Goal: Task Accomplishment & Management: Manage account settings

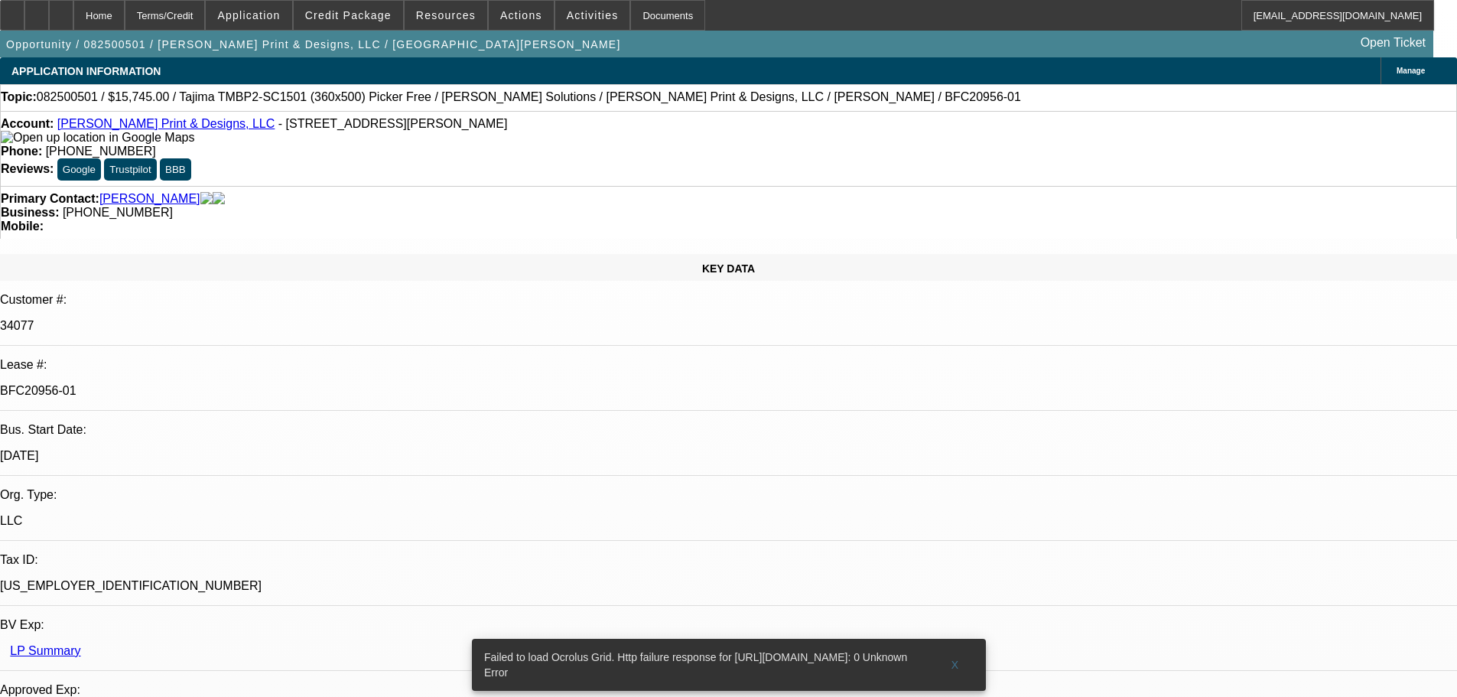
select select "0"
select select "2"
select select "0"
select select "6"
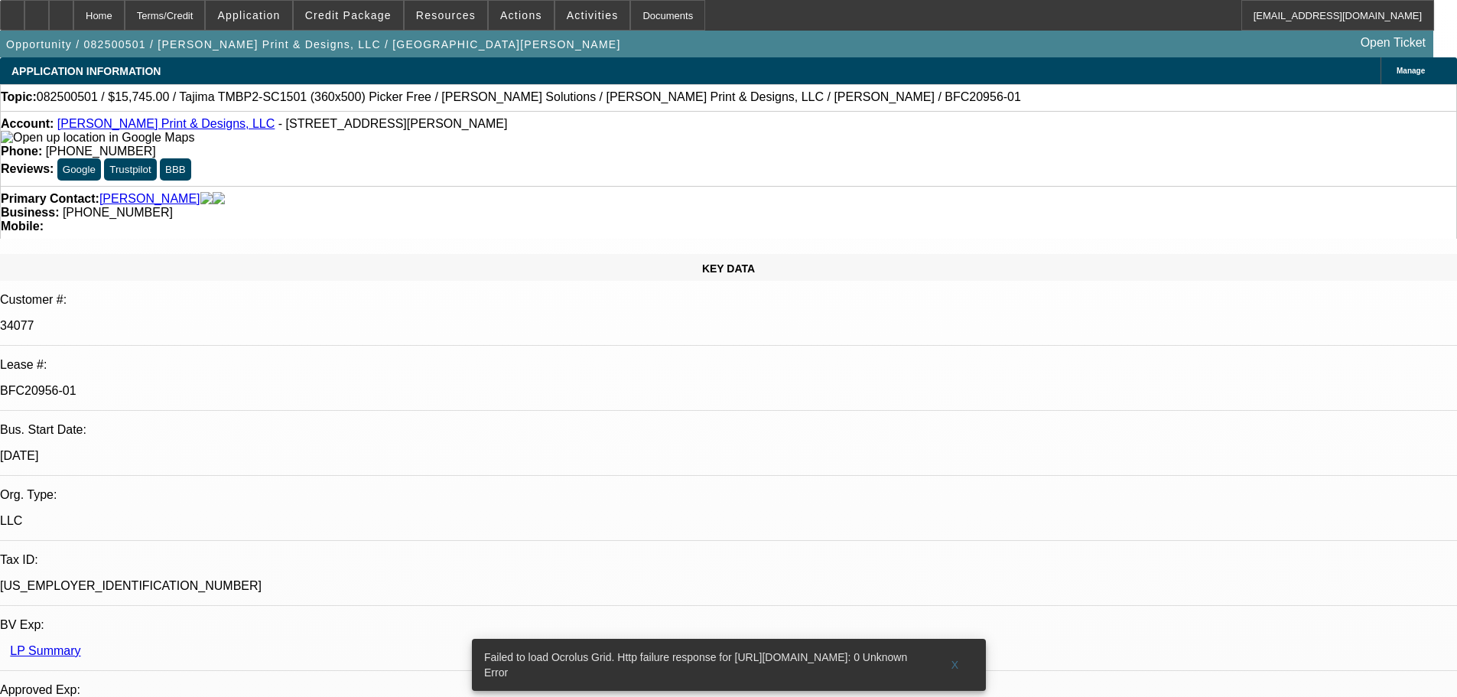
select select "0"
select select "2"
select select "0"
select select "6"
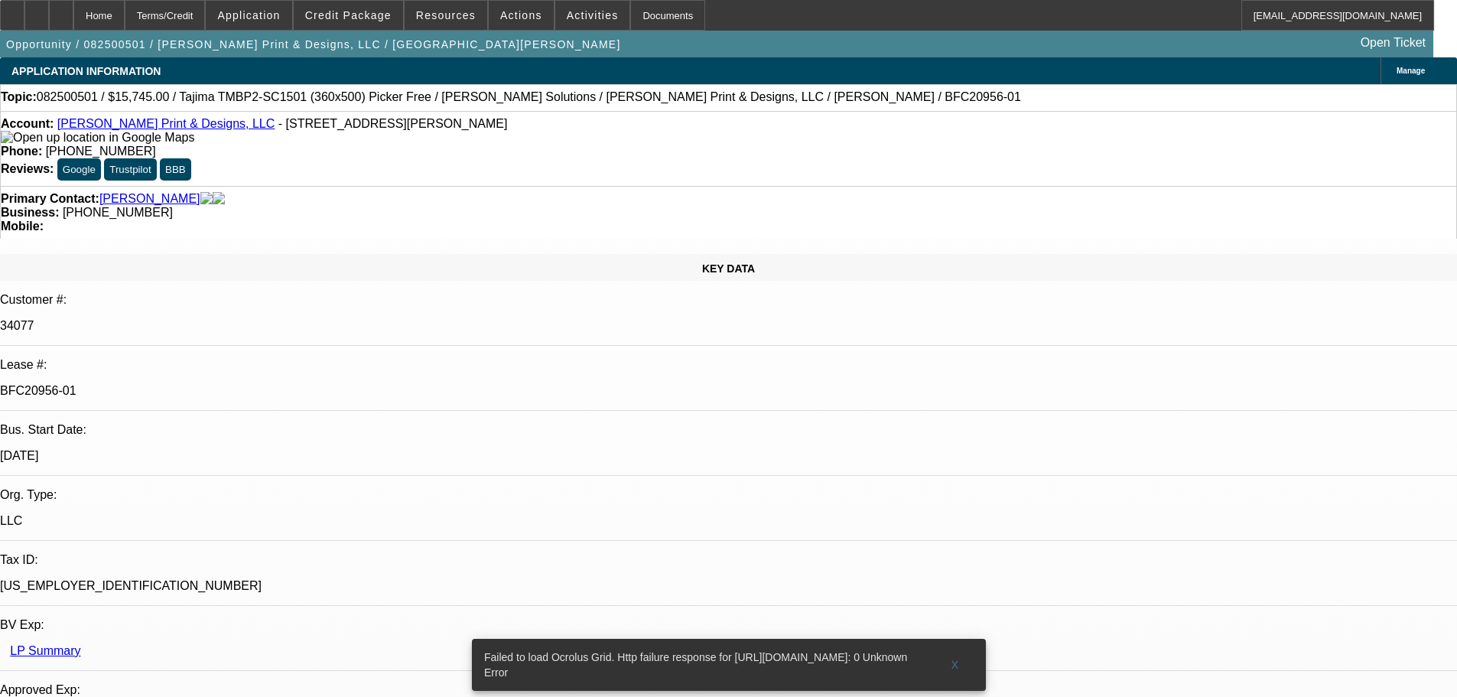
select select "0"
select select "2"
select select "0"
select select "6"
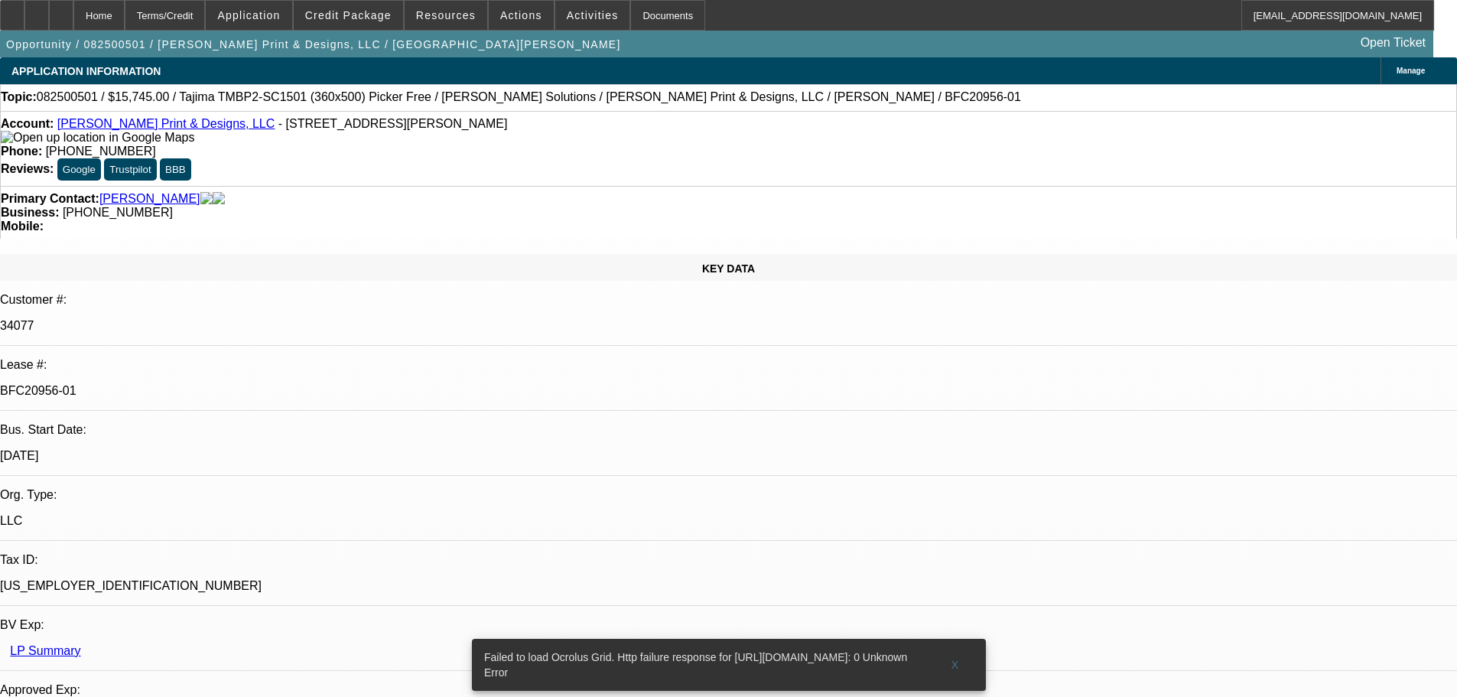
select select "0"
select select "2"
select select "0"
select select "6"
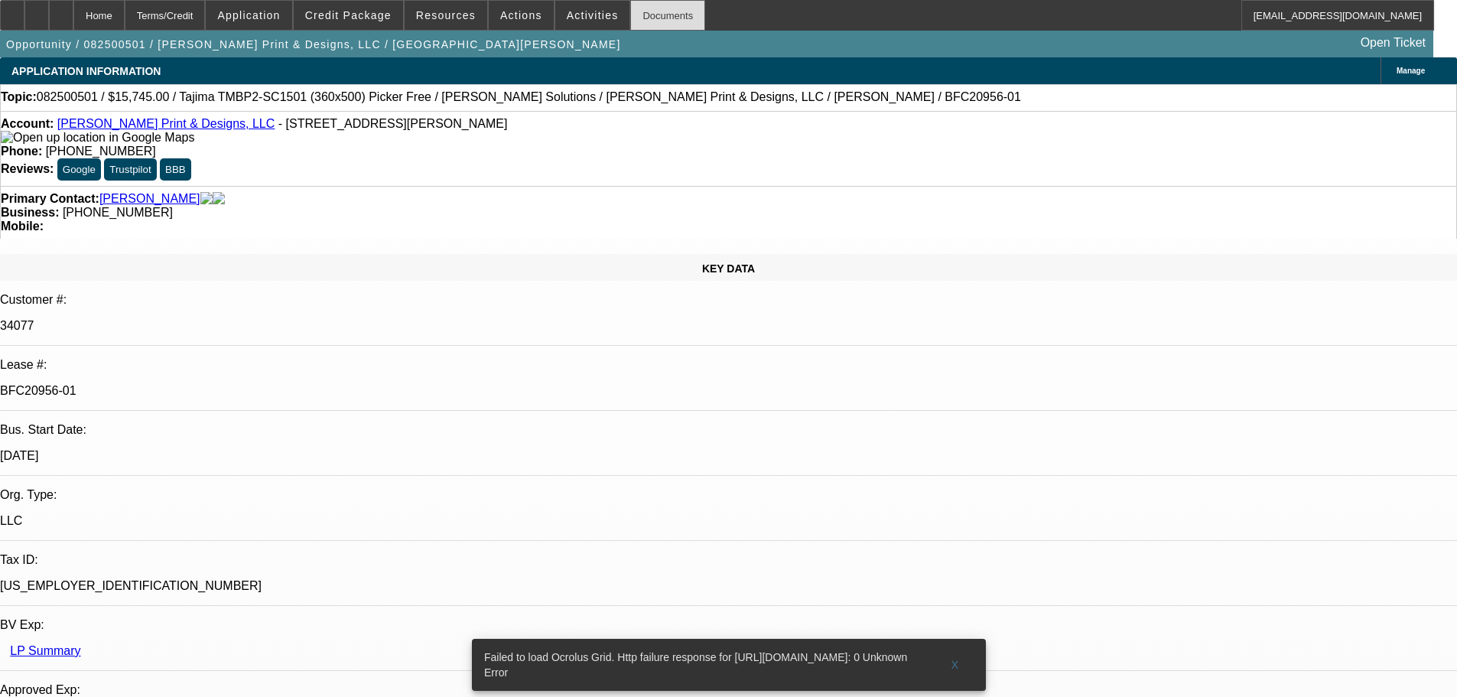
click at [642, 15] on div "Documents" at bounding box center [667, 15] width 75 height 31
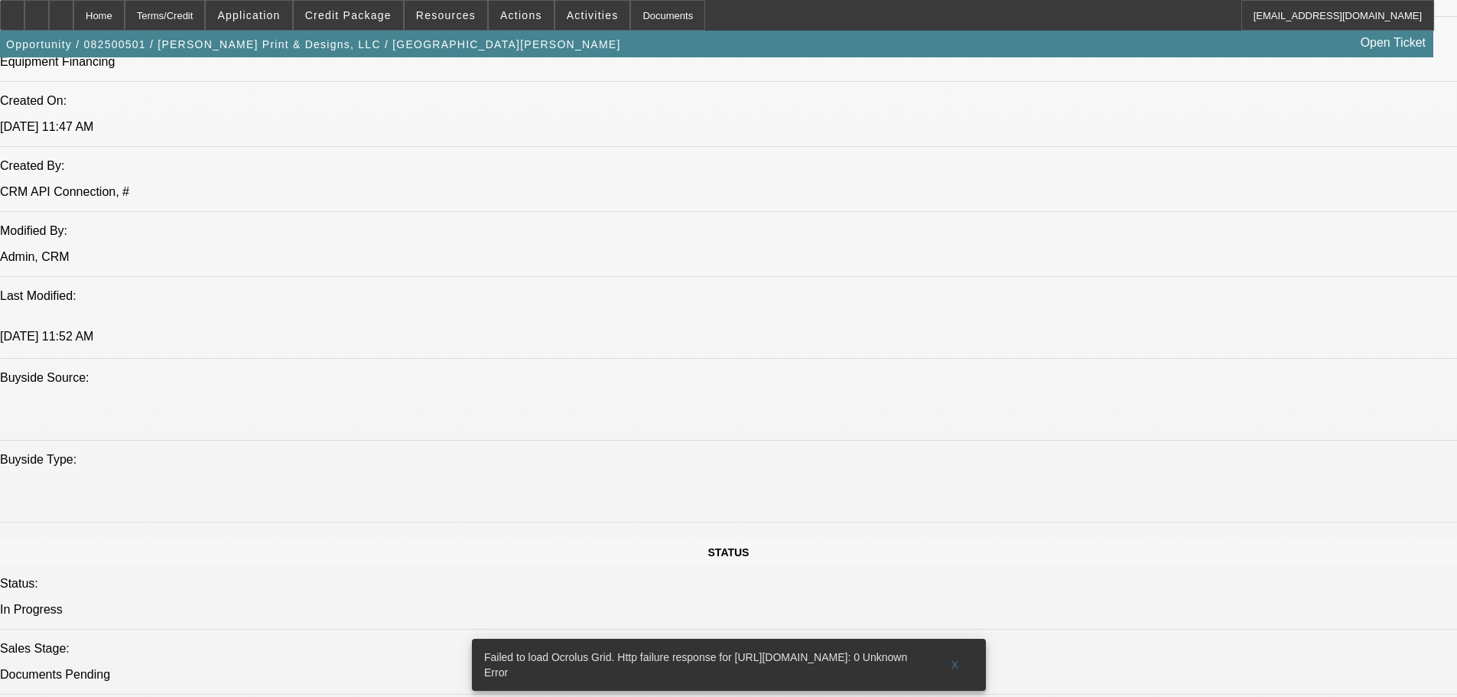
scroll to position [1223, 0]
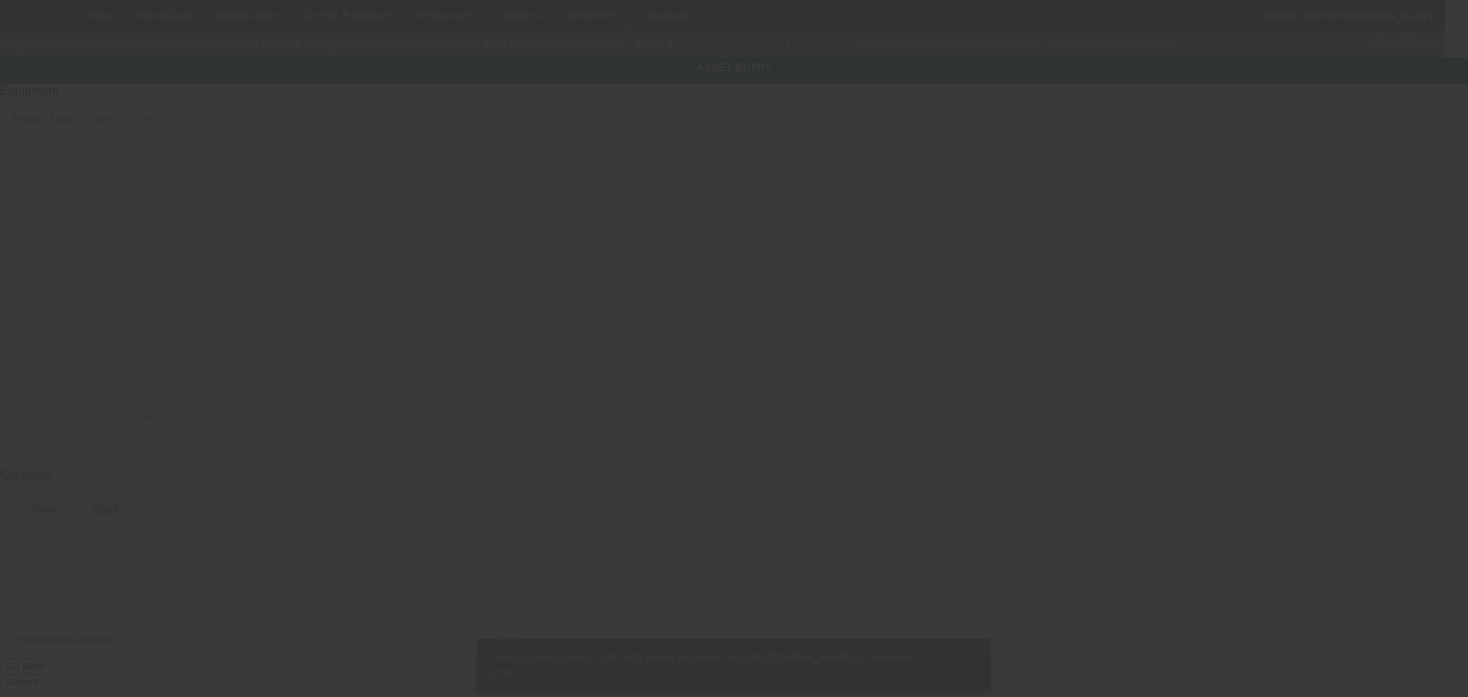
type input "Tajima"
type input "TMBP2-SC1501 (360x500) Picker Free"
radio input "true"
type textarea "15 Needle Single Head Embroidery Machine with Cap Driver with Shaft, (1) Wide C…"
type input "[STREET_ADDRESS][PERSON_NAME]"
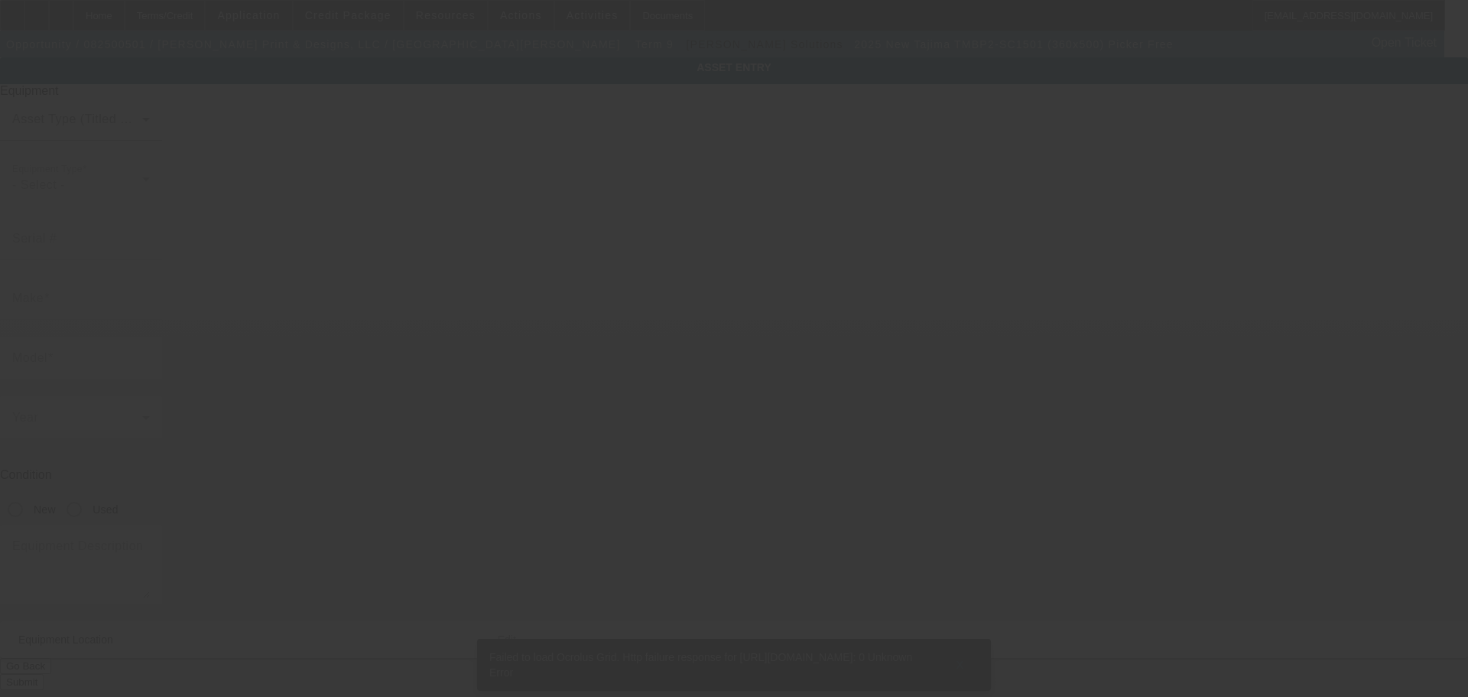
type input "Saginaw"
type input "76179"
type input "Tarrant"
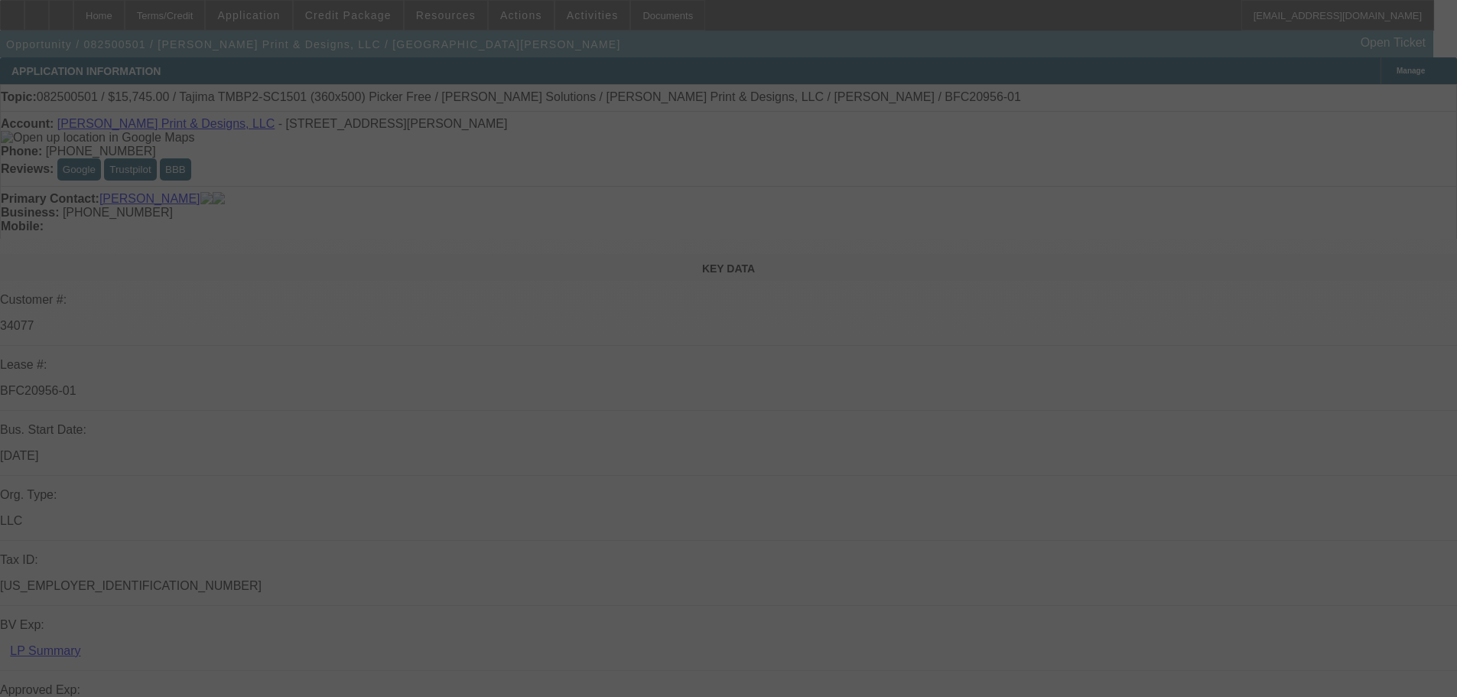
select select "0"
select select "2"
select select "0"
select select "6"
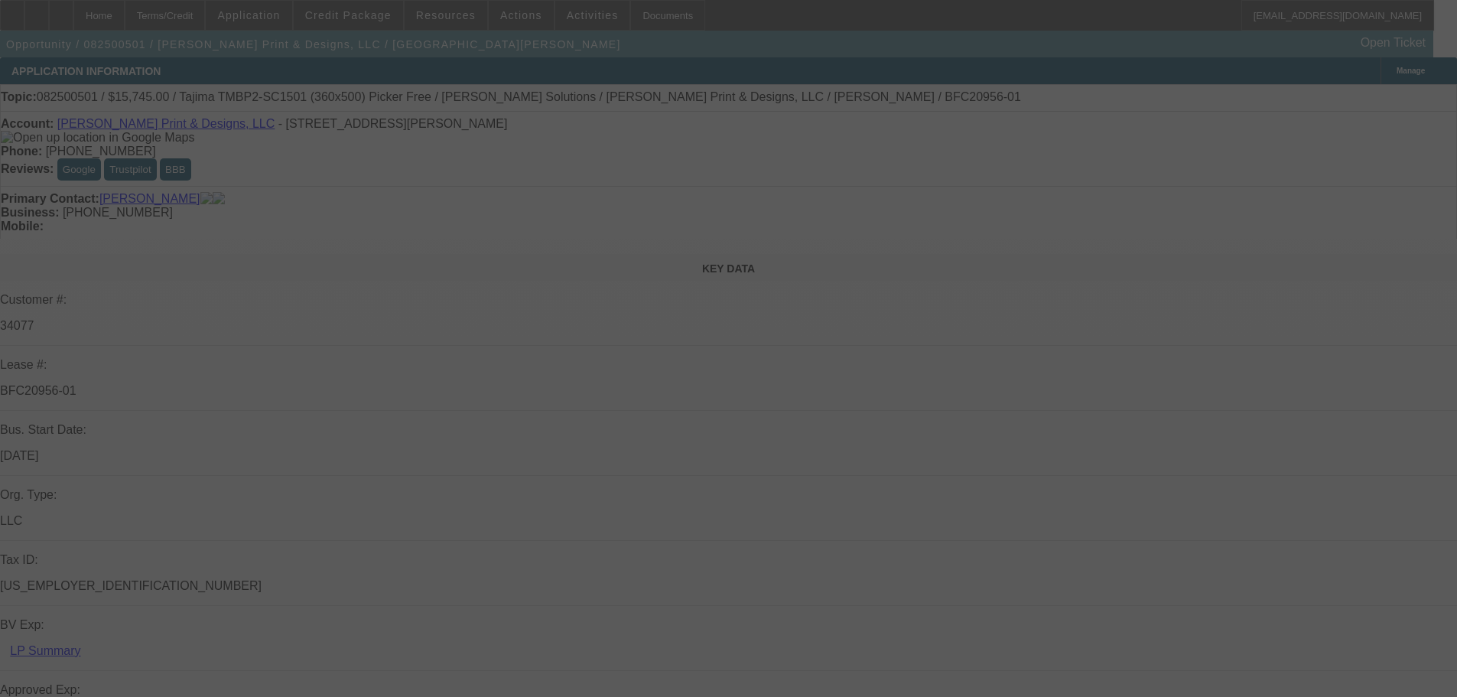
select select "0"
select select "2"
select select "0"
select select "6"
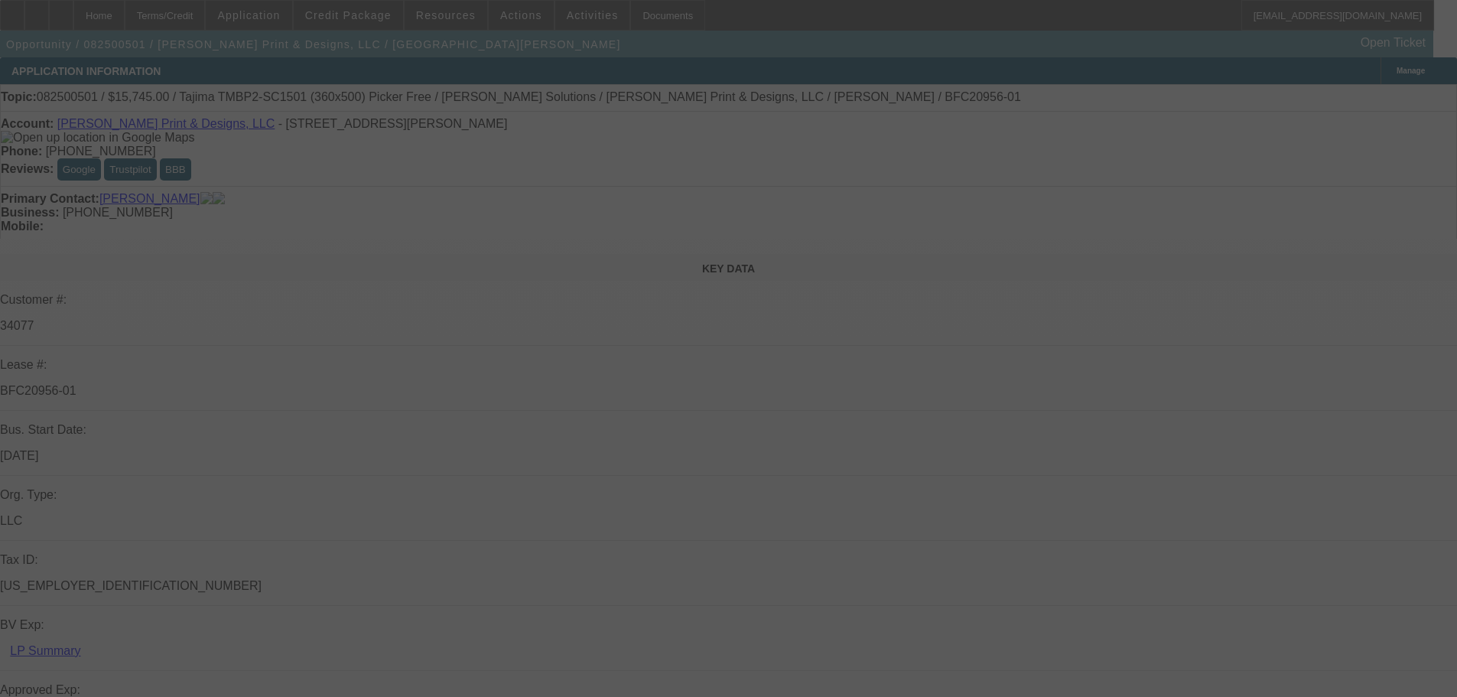
select select "0"
select select "2"
select select "0"
select select "6"
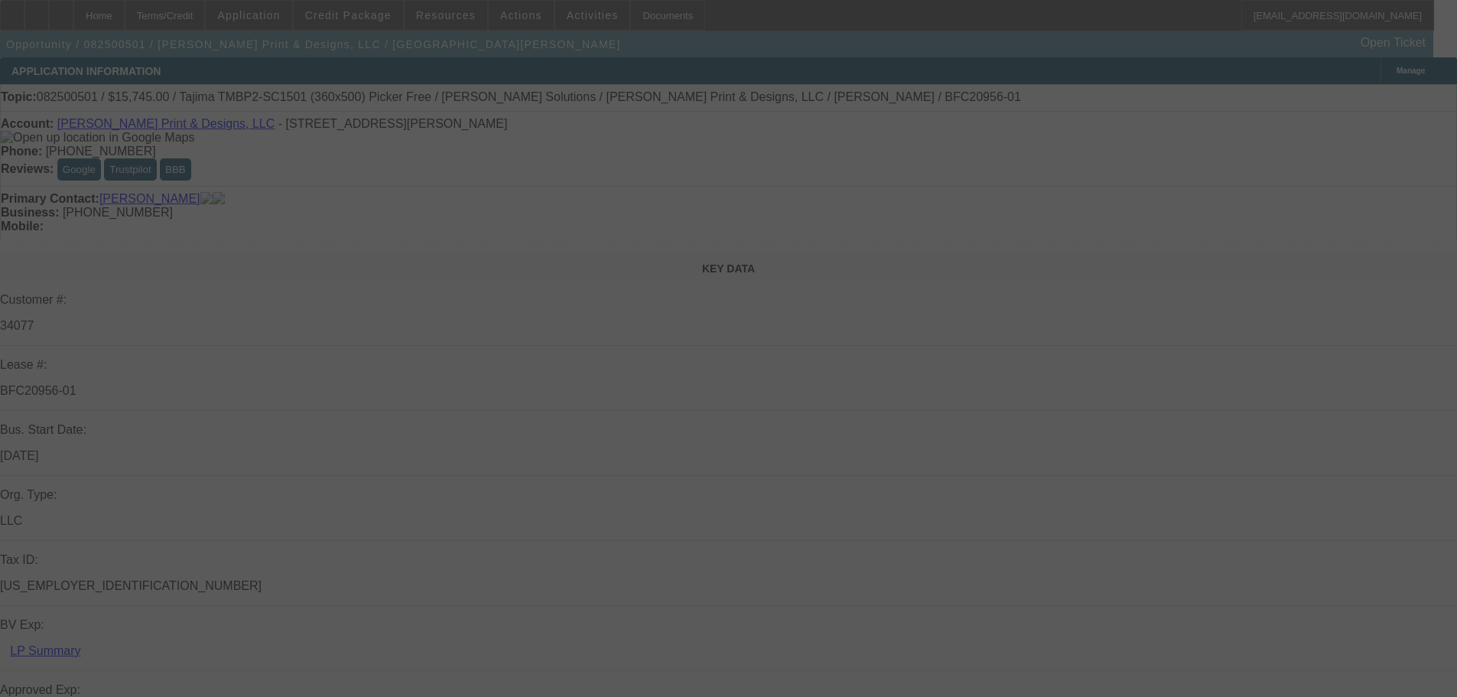
select select "0"
select select "2"
select select "0"
select select "6"
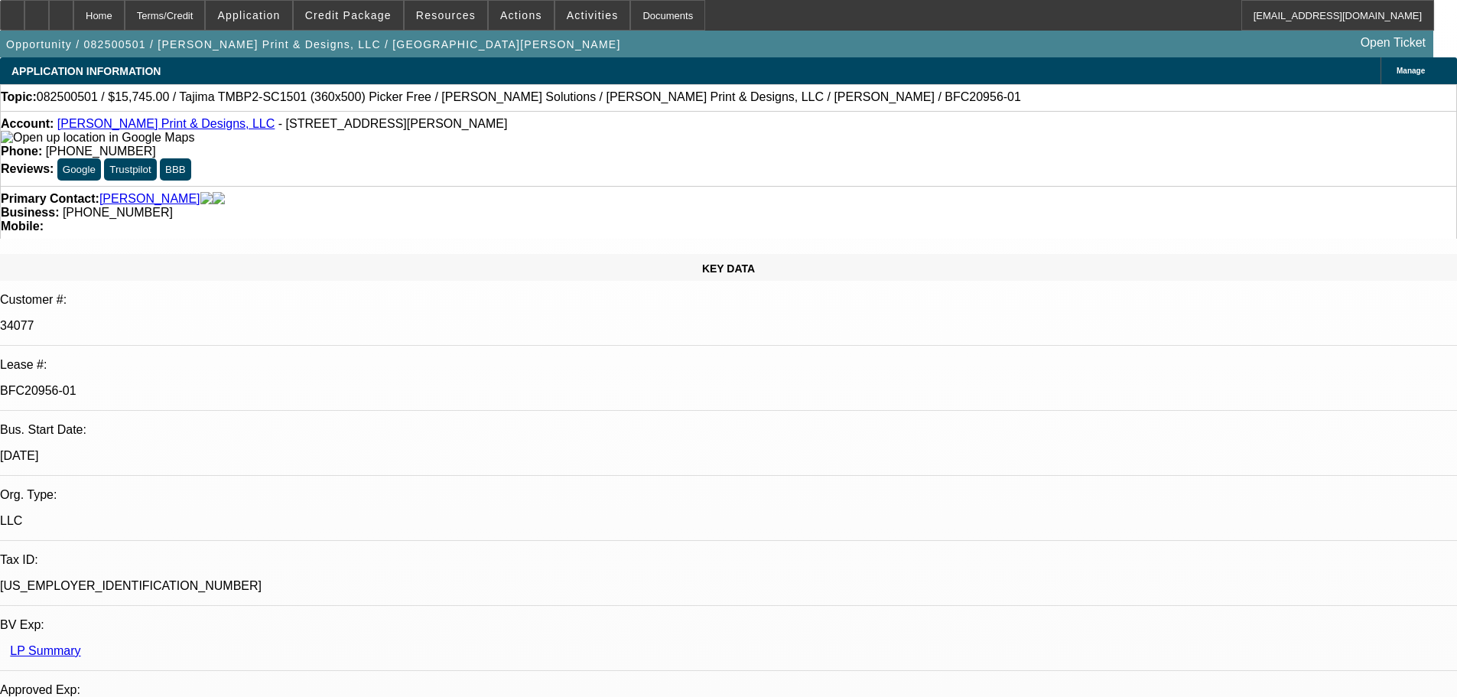
click at [212, 384] on p "BFC20956-01" at bounding box center [728, 391] width 1457 height 14
copy p "BFC20956"
drag, startPoint x: 462, startPoint y: 98, endPoint x: 748, endPoint y: 93, distance: 286.0
click at [748, 93] on div "Topic: 082500501 / $15,745.00 / Tajima TMBP2-SC1501 (360x500) Picker Free / Hir…" at bounding box center [728, 97] width 1455 height 14
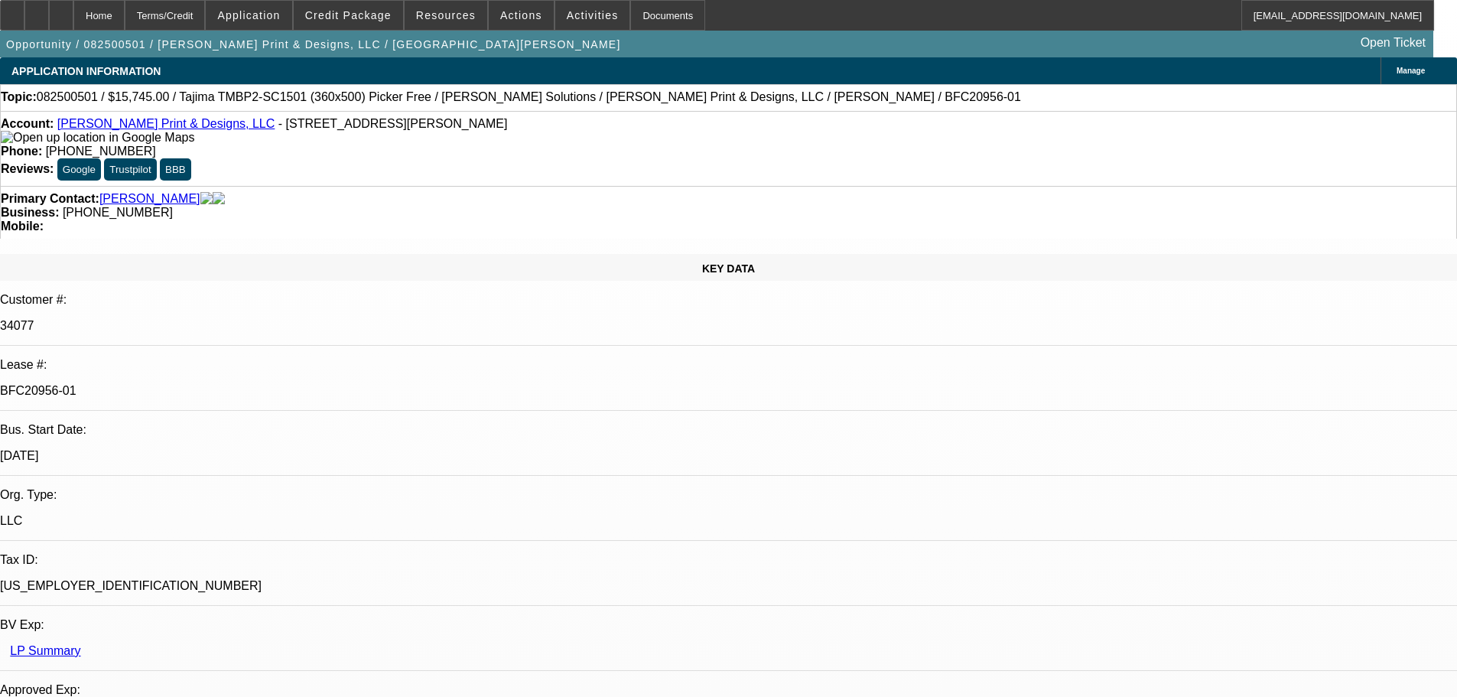
copy span "Castro Print & Designs, LLC / Andazola, John / BFC20956-01"
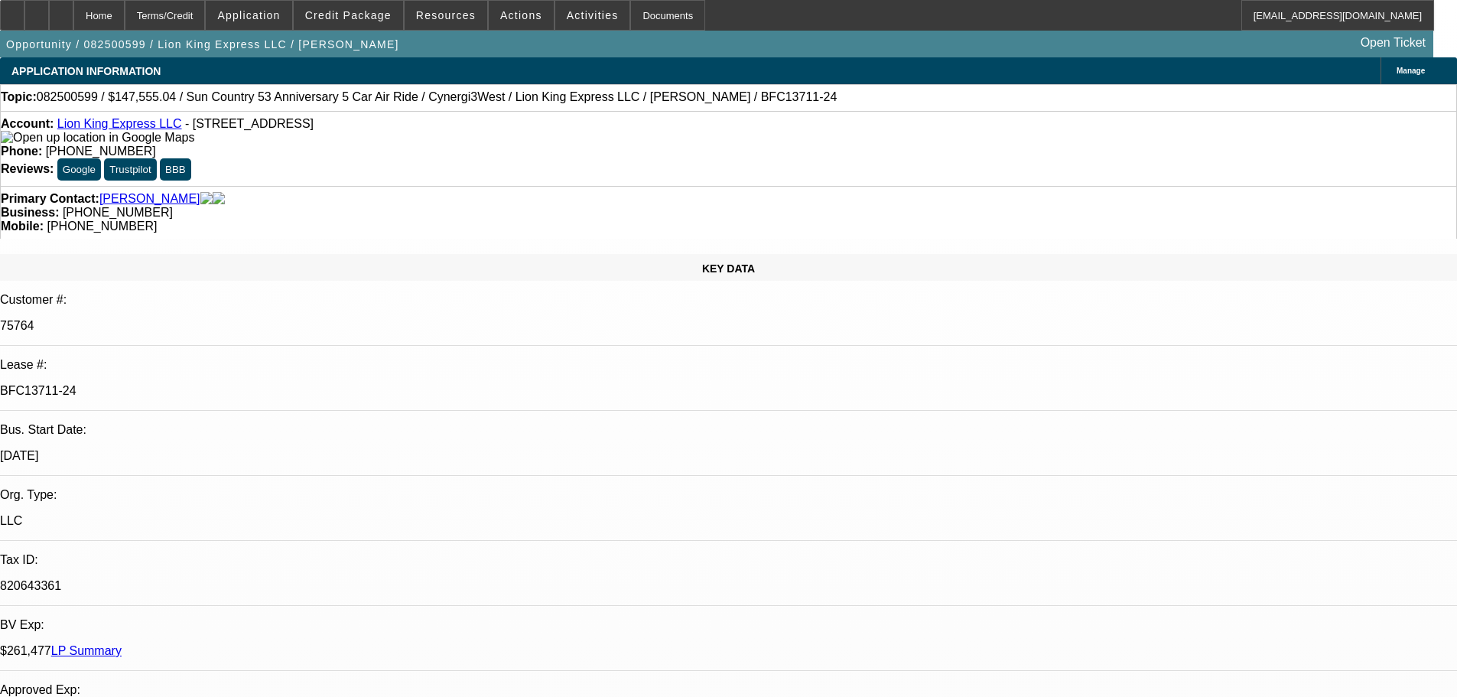
select select "0"
select select "6"
select select "0"
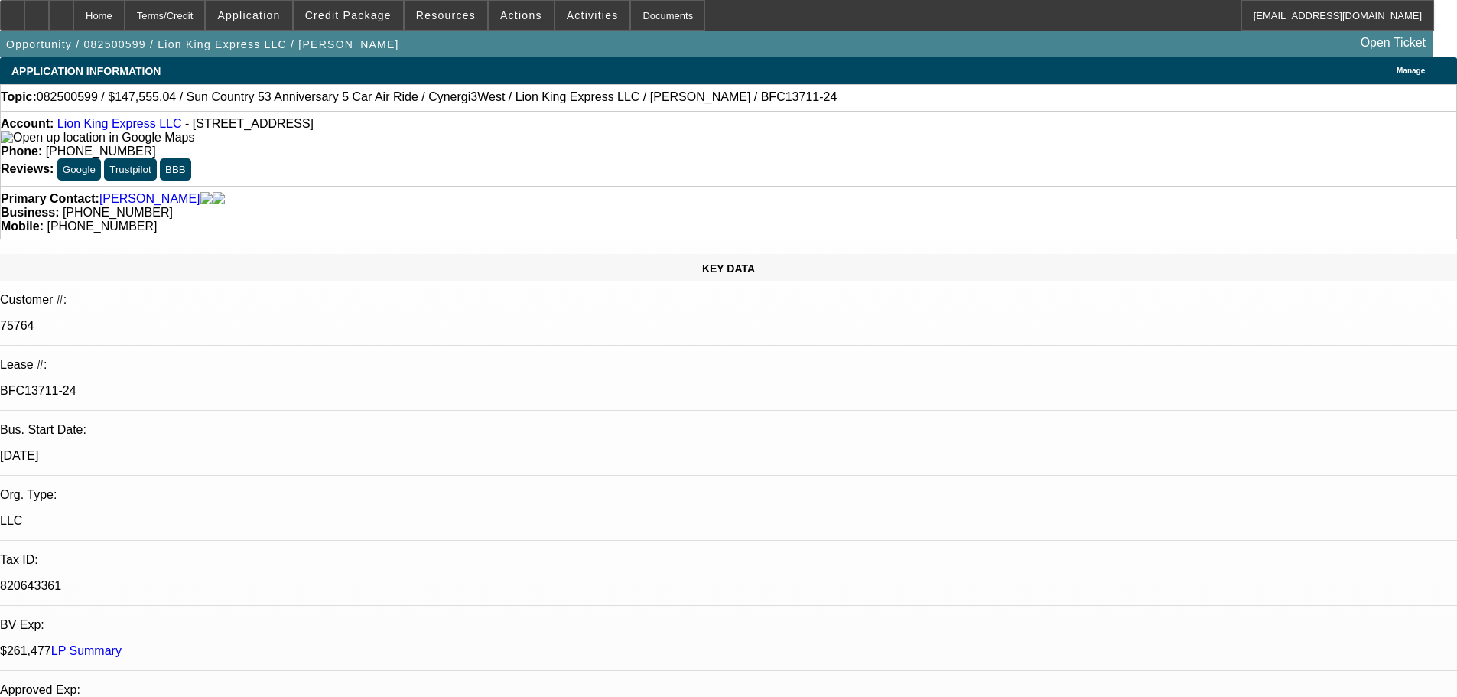
select select "0"
select select "6"
select select "0"
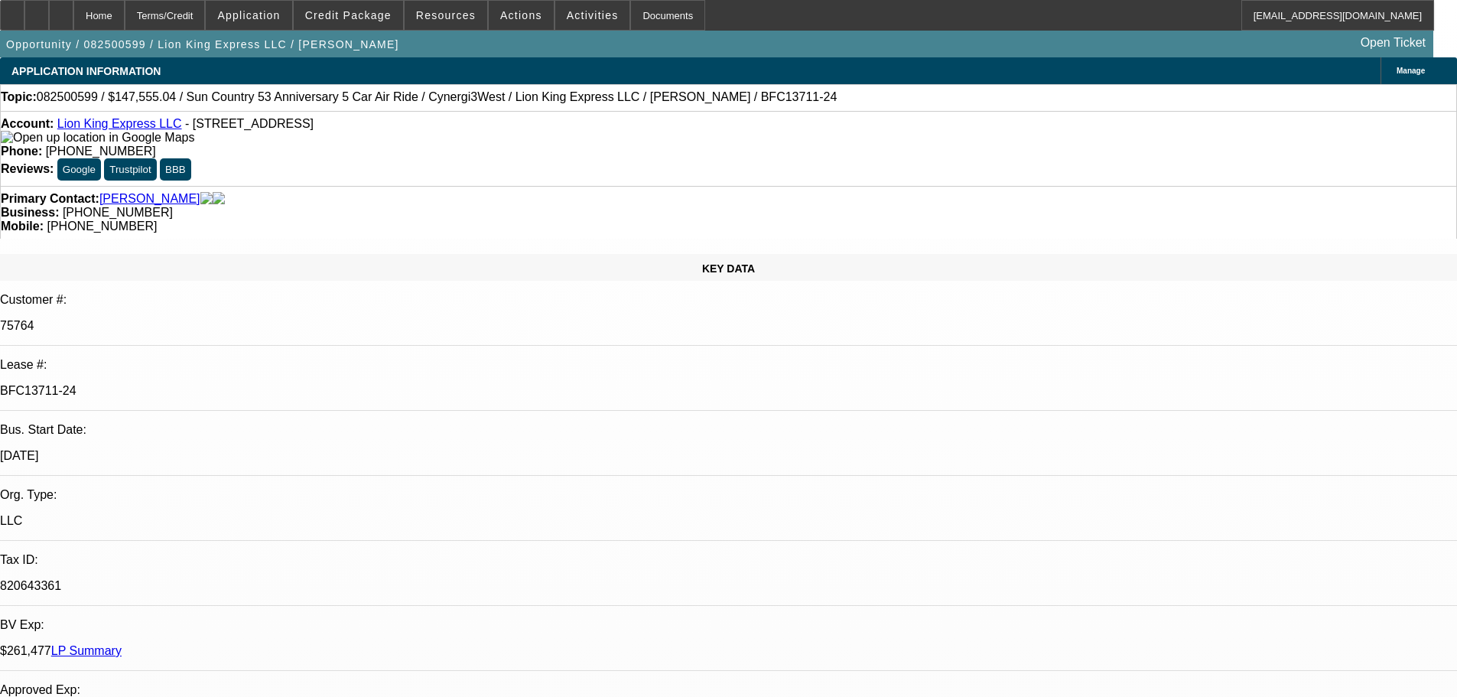
select select "0"
select select "6"
select select "0"
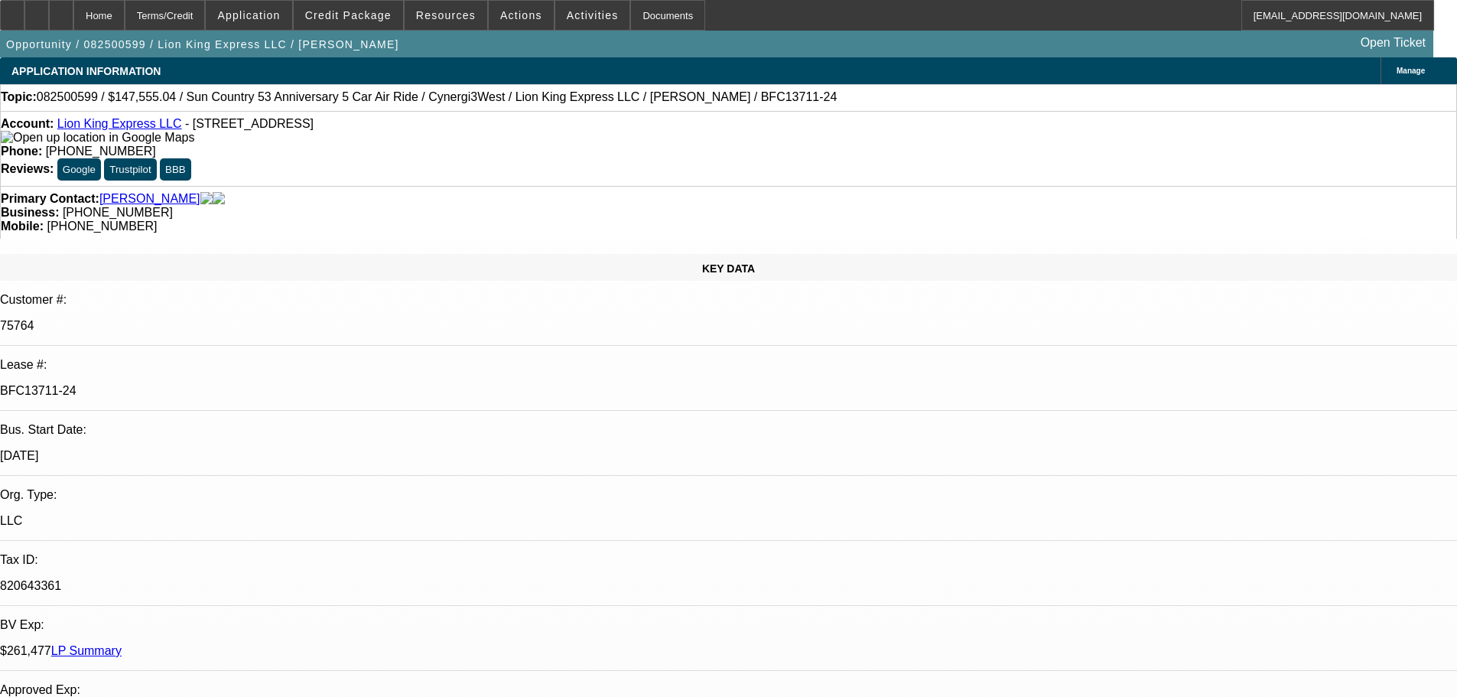
select select "6"
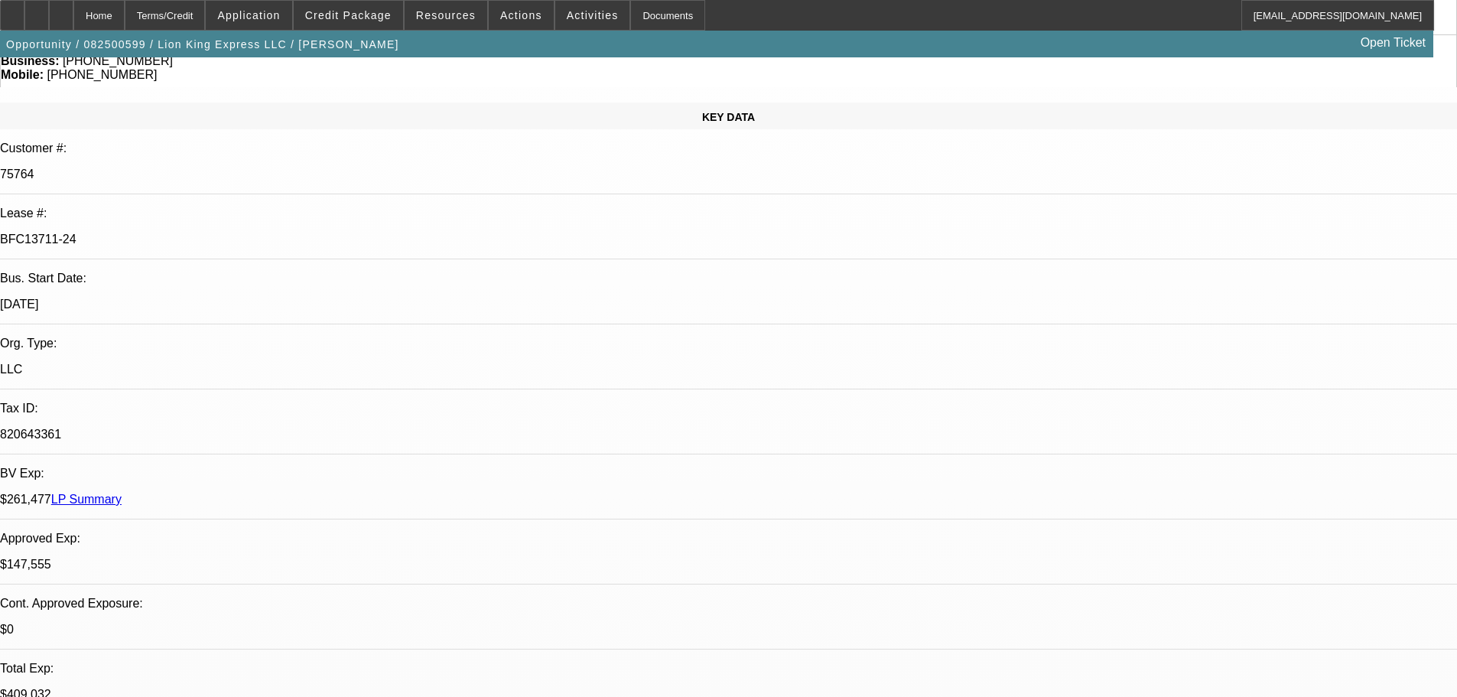
scroll to position [76, 0]
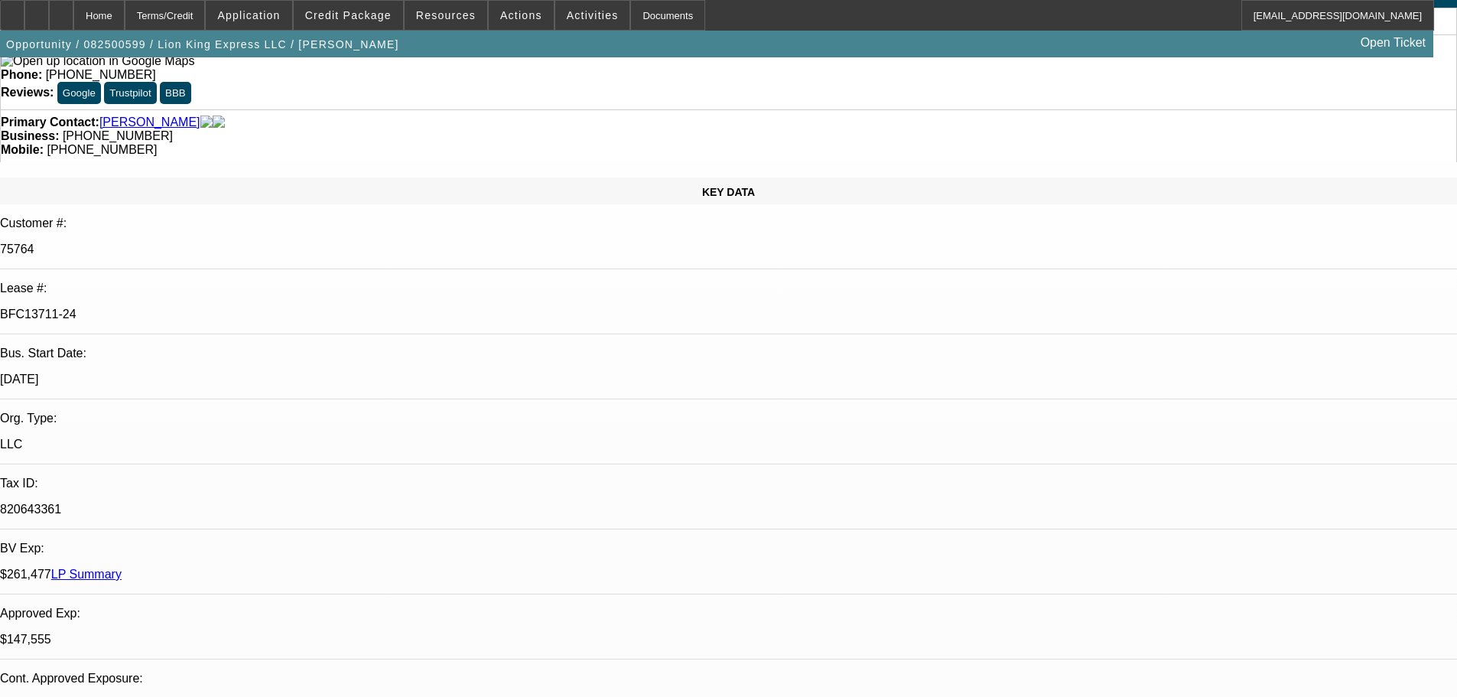
click at [195, 307] on div "BFC13711-24" at bounding box center [728, 314] width 1457 height 14
click at [195, 307] on p "BFC13711-24" at bounding box center [728, 314] width 1457 height 14
copy p "BFC13711"
drag, startPoint x: 270, startPoint y: 183, endPoint x: 50, endPoint y: 208, distance: 221.7
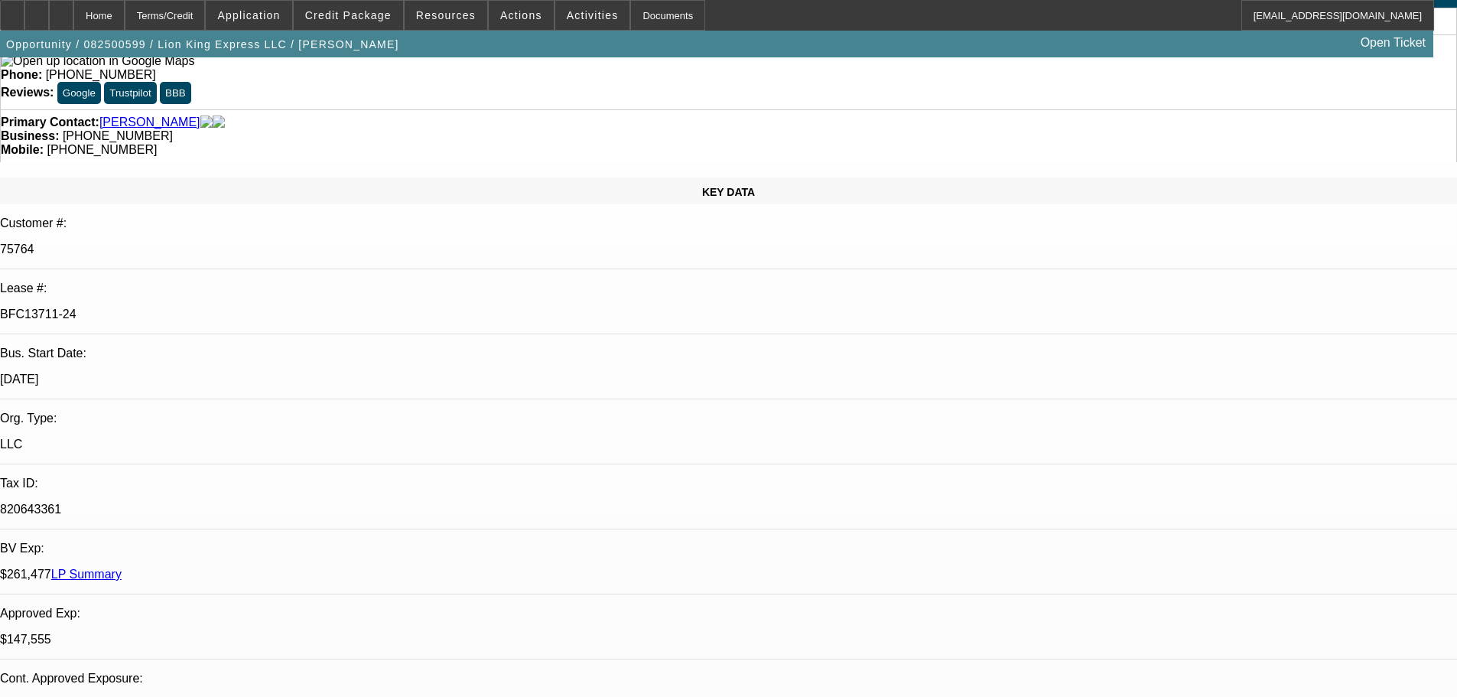
click at [184, 307] on p "BFC13711-24" at bounding box center [728, 314] width 1457 height 14
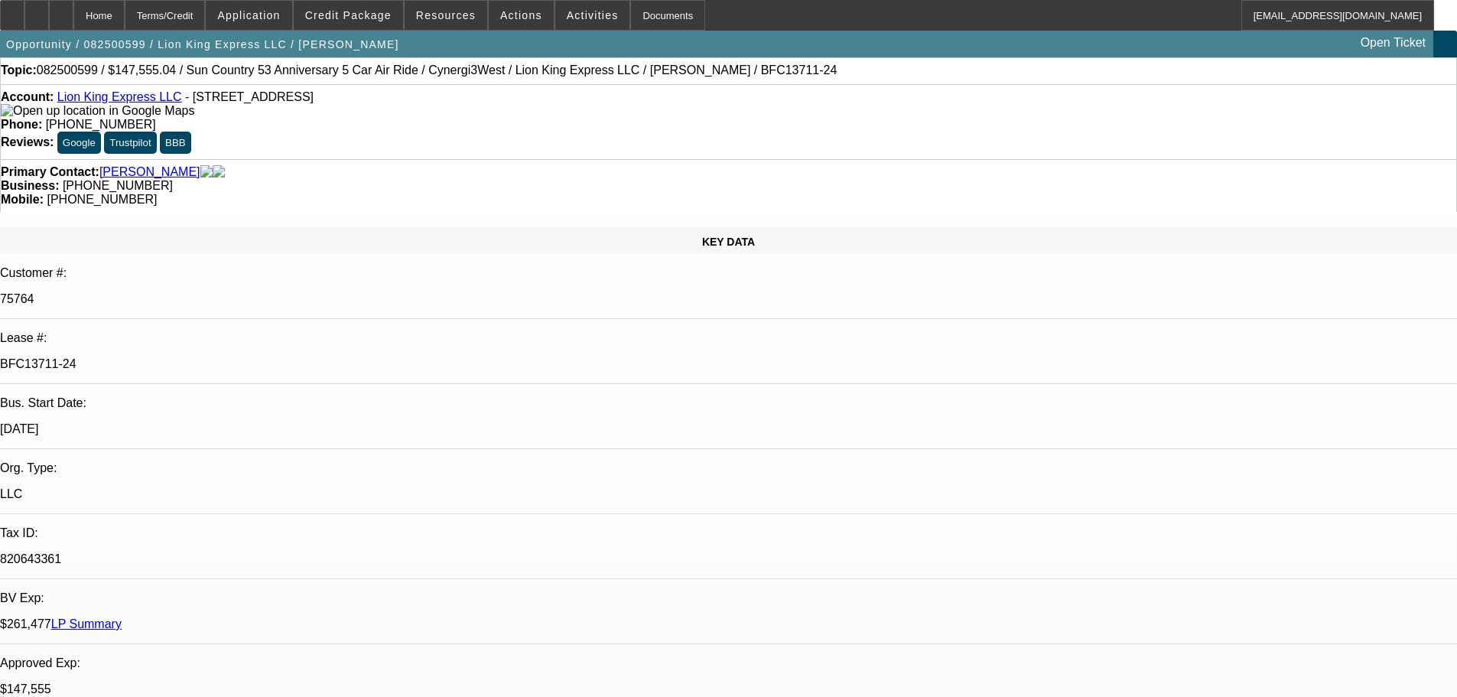
scroll to position [0, 0]
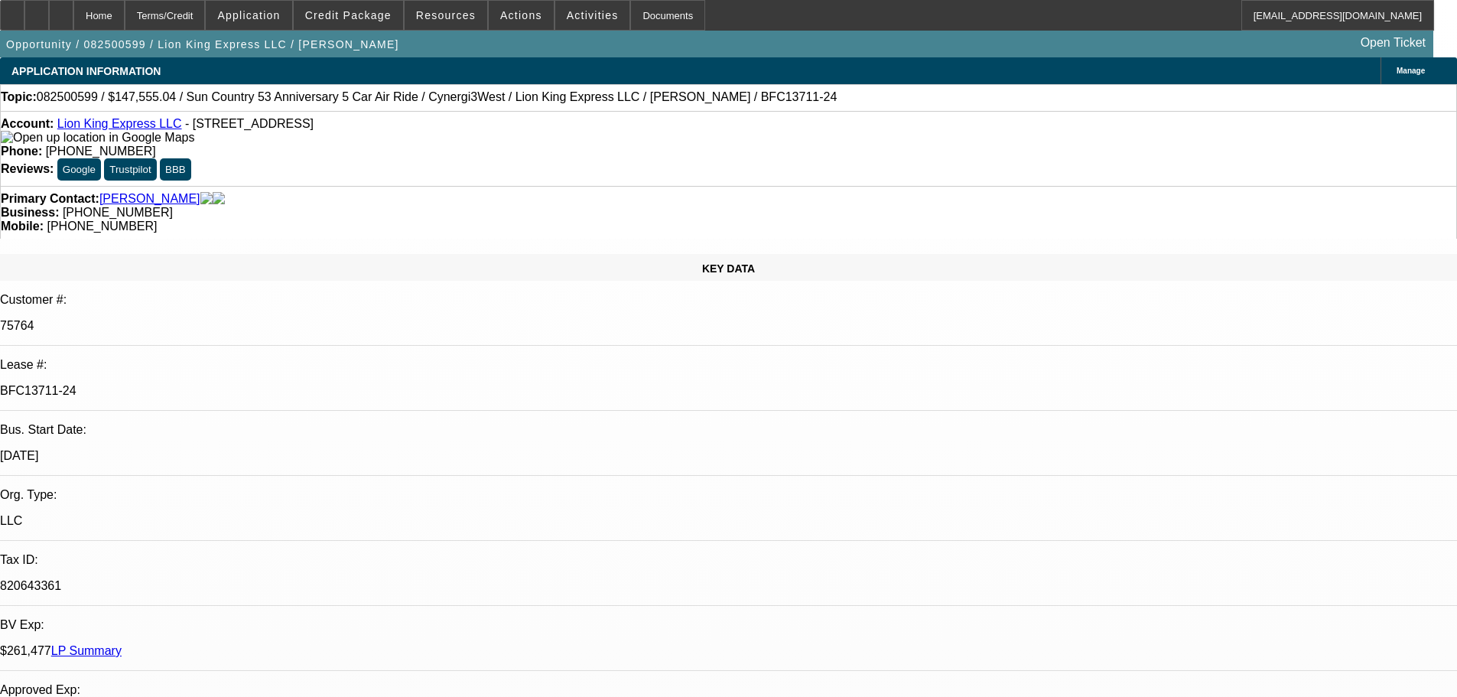
drag, startPoint x: 658, startPoint y: 103, endPoint x: 441, endPoint y: 93, distance: 217.4
click at [441, 93] on div "Topic: 082500599 / $147,555.04 / Sun Country 53 Anniversary 5 Car Air Ride / Cy…" at bounding box center [728, 97] width 1455 height 14
copy span "Lion King Express LLC / Kostenko, George / BFC13711-24"
